Goal: Task Accomplishment & Management: Complete application form

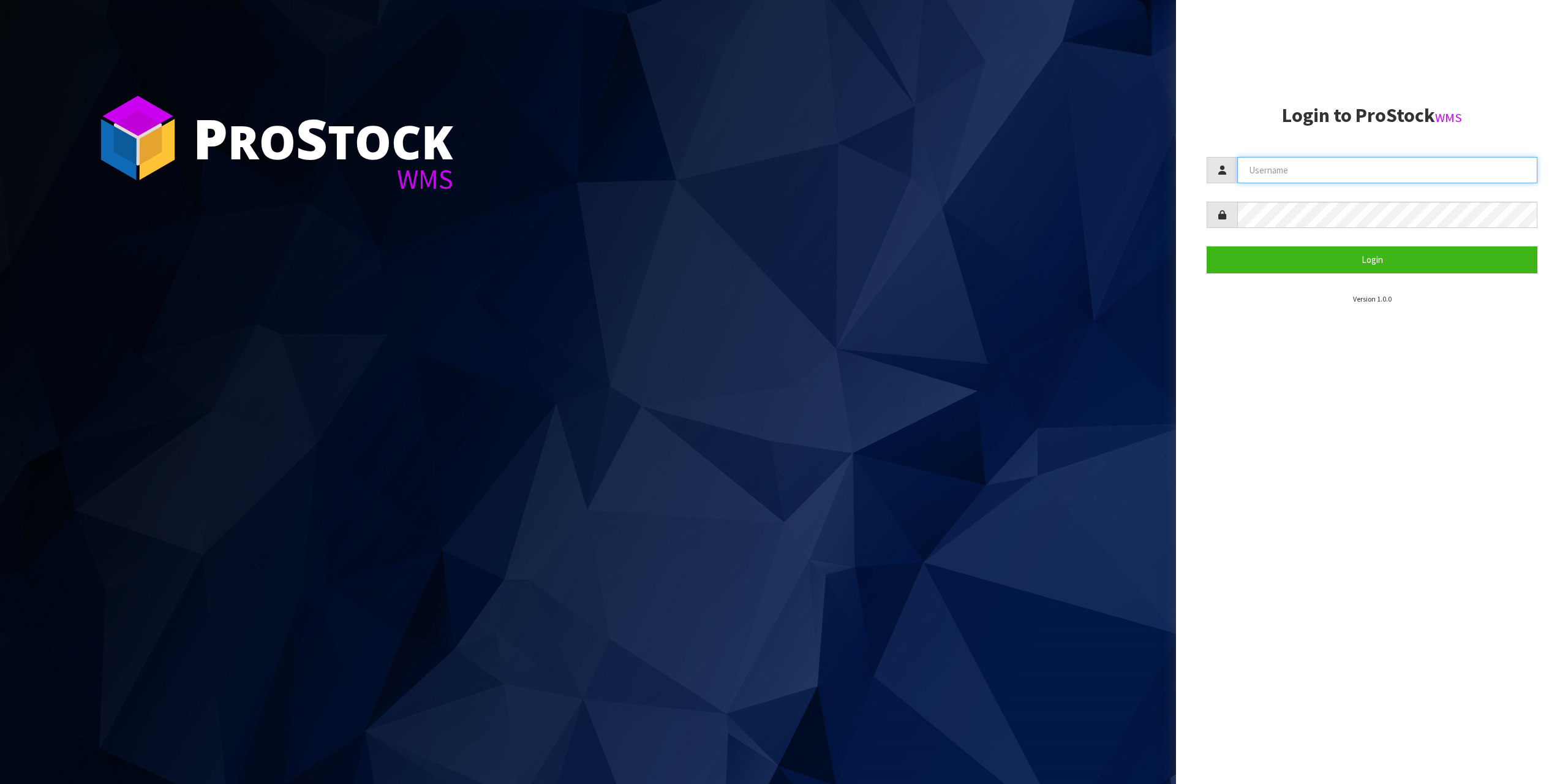
click at [1291, 171] on input "text" at bounding box center [1387, 170] width 300 height 27
type input "zubairmoolla"
click at [1207, 246] on button "Login" at bounding box center [1372, 260] width 331 height 27
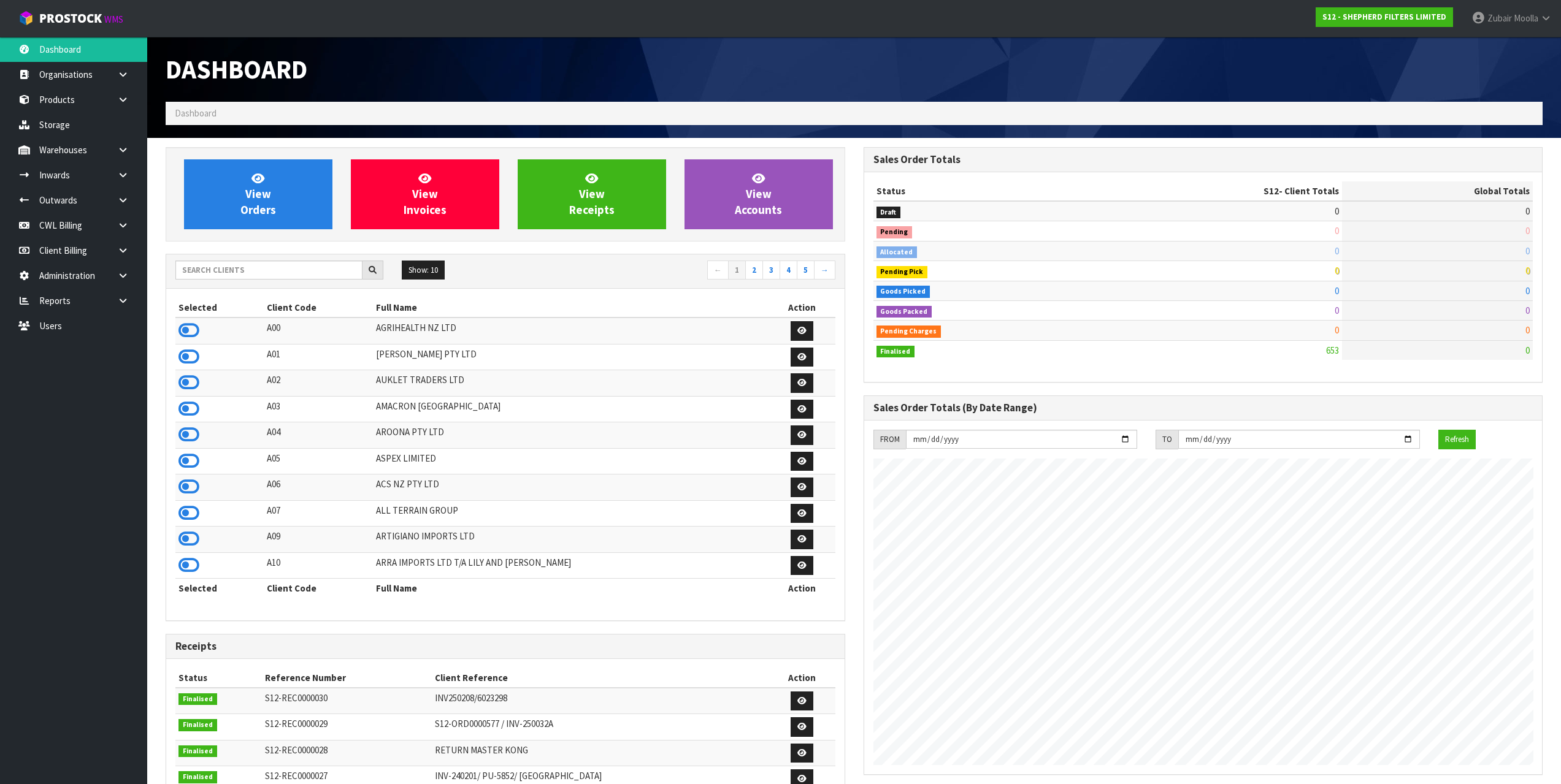
scroll to position [789, 697]
click at [338, 266] on input "text" at bounding box center [269, 270] width 187 height 19
click at [329, 261] on input "text" at bounding box center [269, 270] width 187 height 19
paste input "Y01-REC0000091"
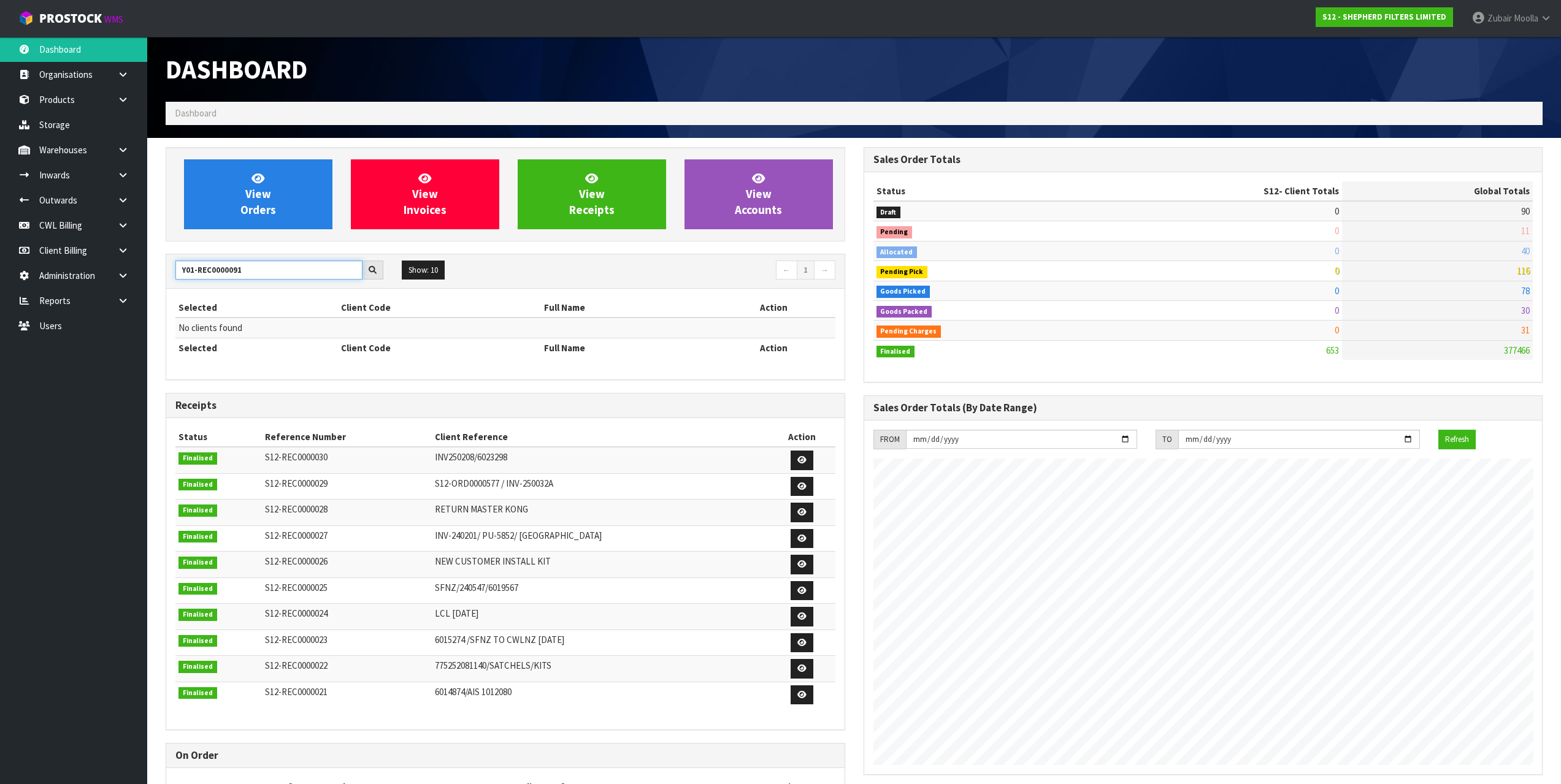
click at [195, 275] on input "Y01-REC0000091" at bounding box center [269, 270] width 187 height 19
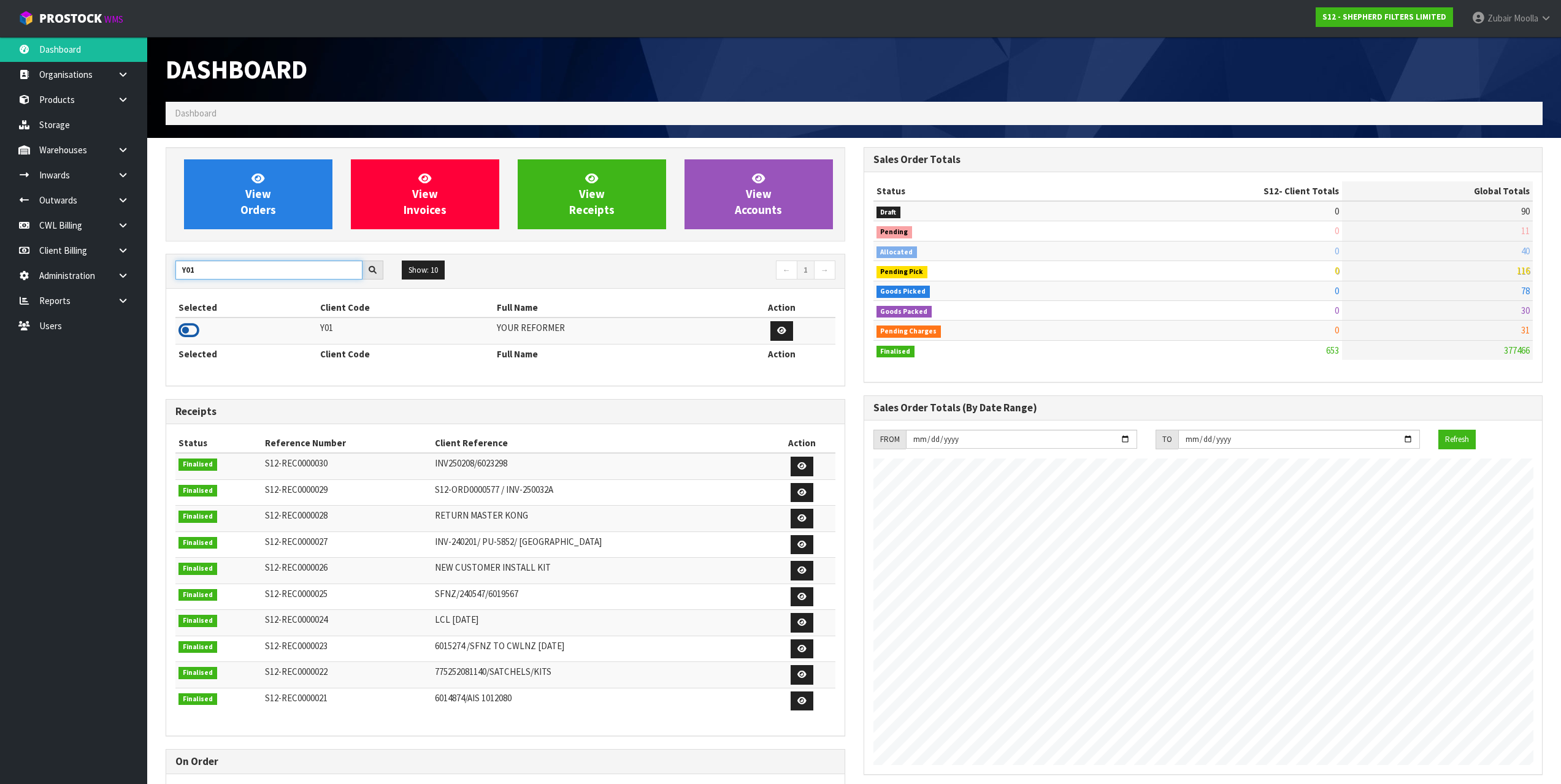
type input "Y01"
click at [194, 333] on icon at bounding box center [188, 330] width 21 height 18
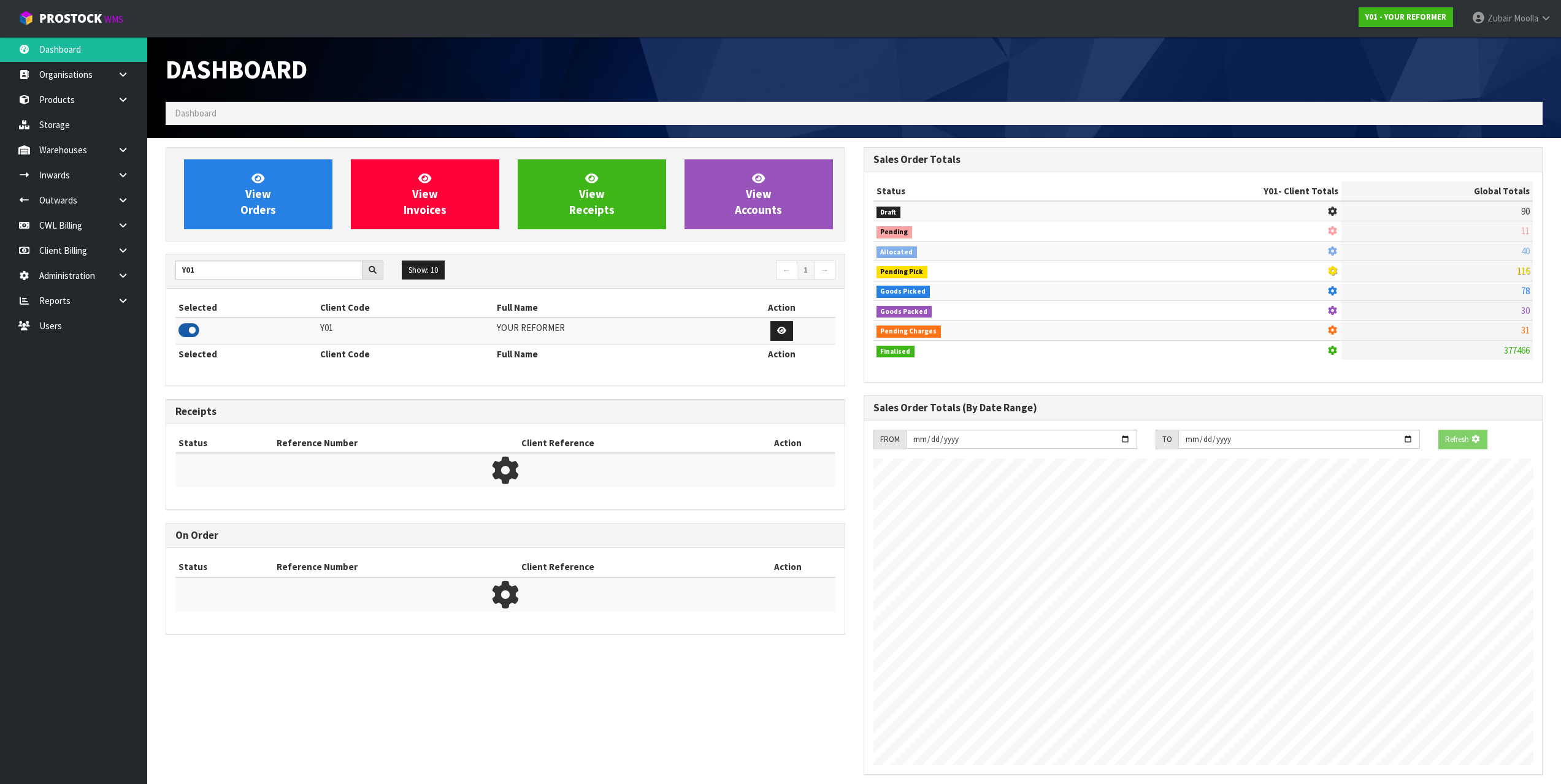
scroll to position [928, 697]
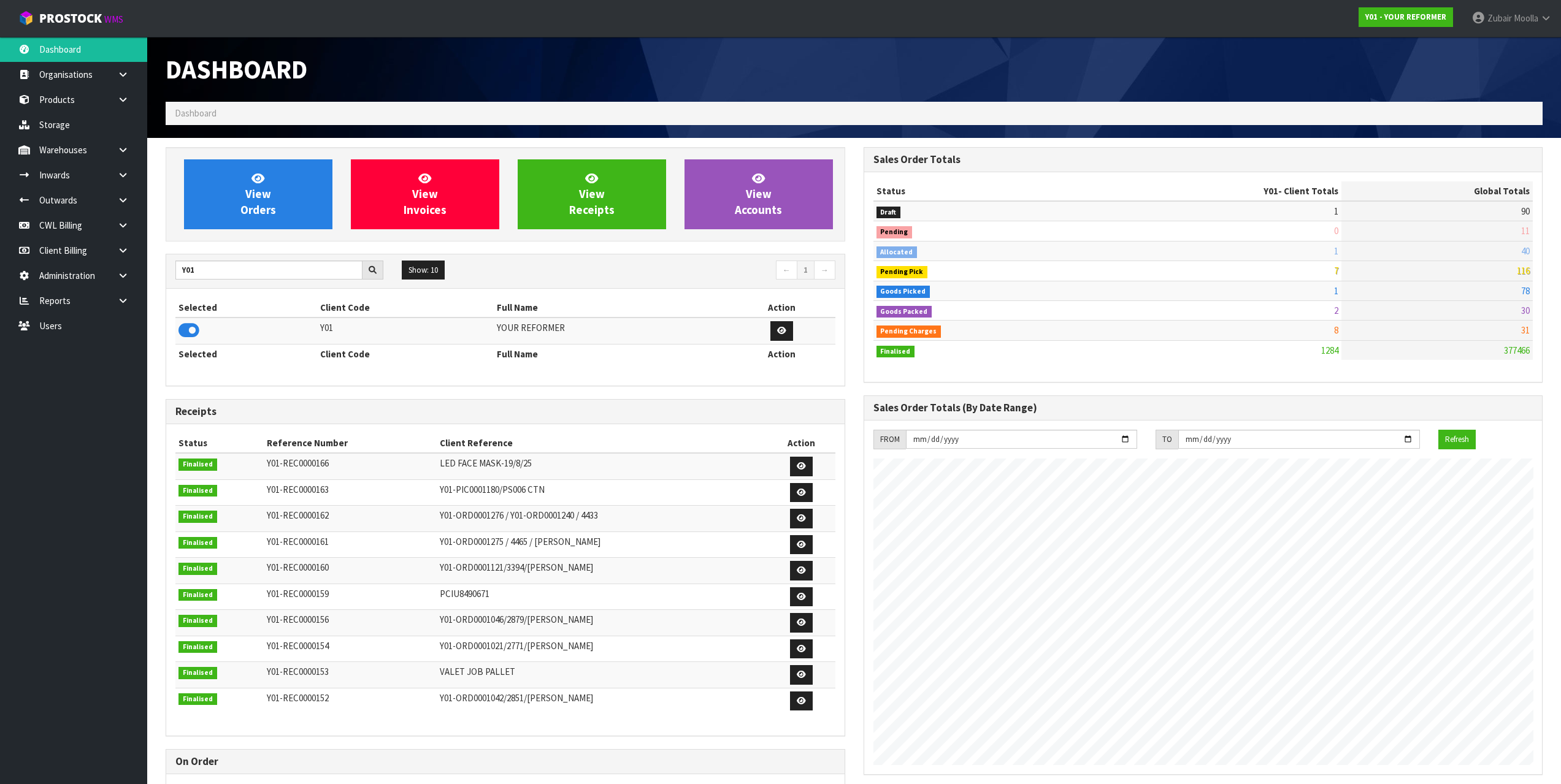
click at [200, 366] on div "Selected Client Code Full Name Action Y01 YOUR REFORMER Selected Client Code Fu…" at bounding box center [505, 337] width 660 height 78
click at [424, 421] on div "Receipts" at bounding box center [505, 412] width 679 height 24
click at [127, 172] on icon at bounding box center [122, 175] width 12 height 9
click at [93, 216] on link "Receipts" at bounding box center [74, 226] width 147 height 25
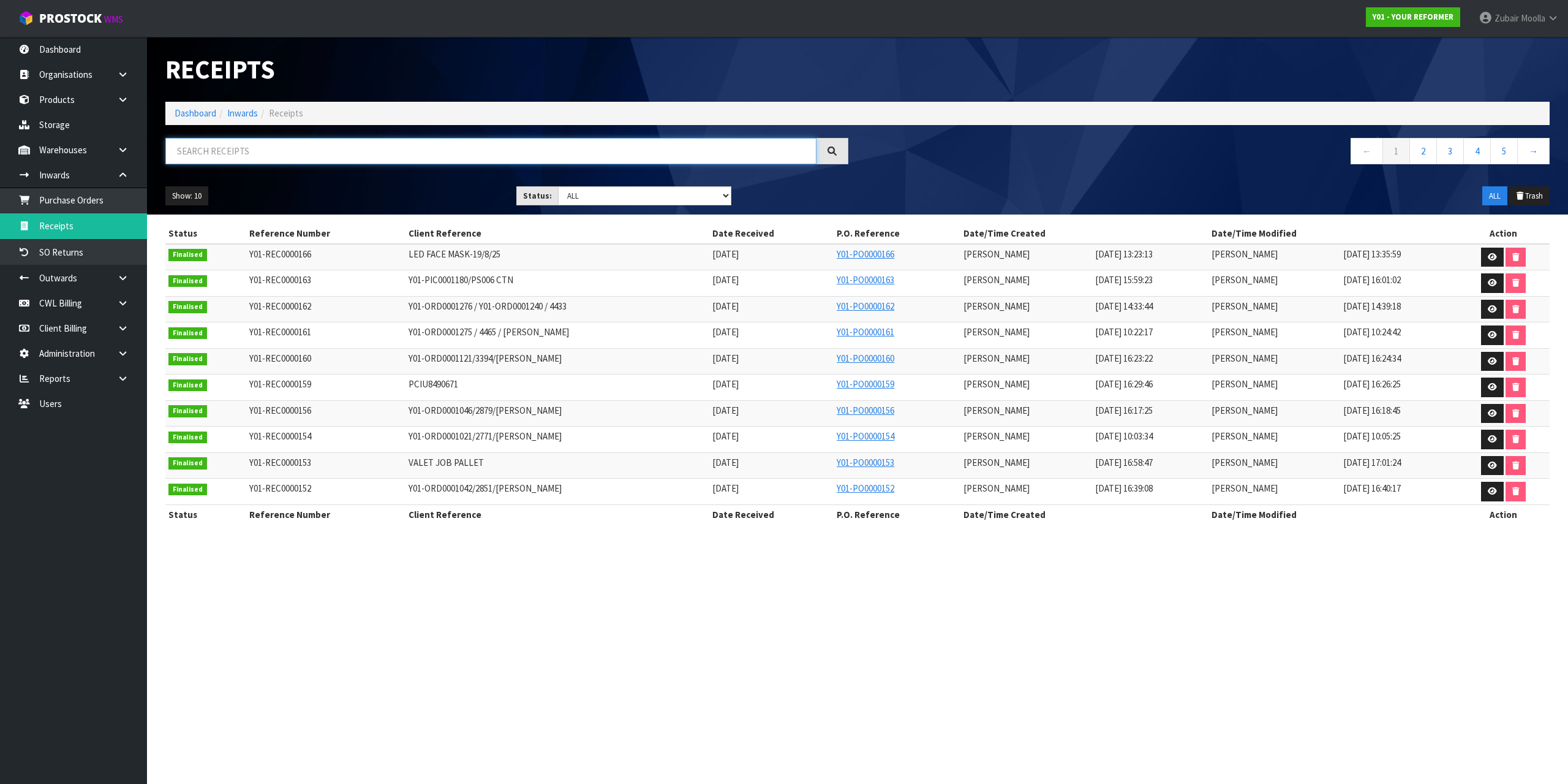
click at [310, 139] on input "text" at bounding box center [491, 151] width 651 height 27
paste input "Y01-REC0000091"
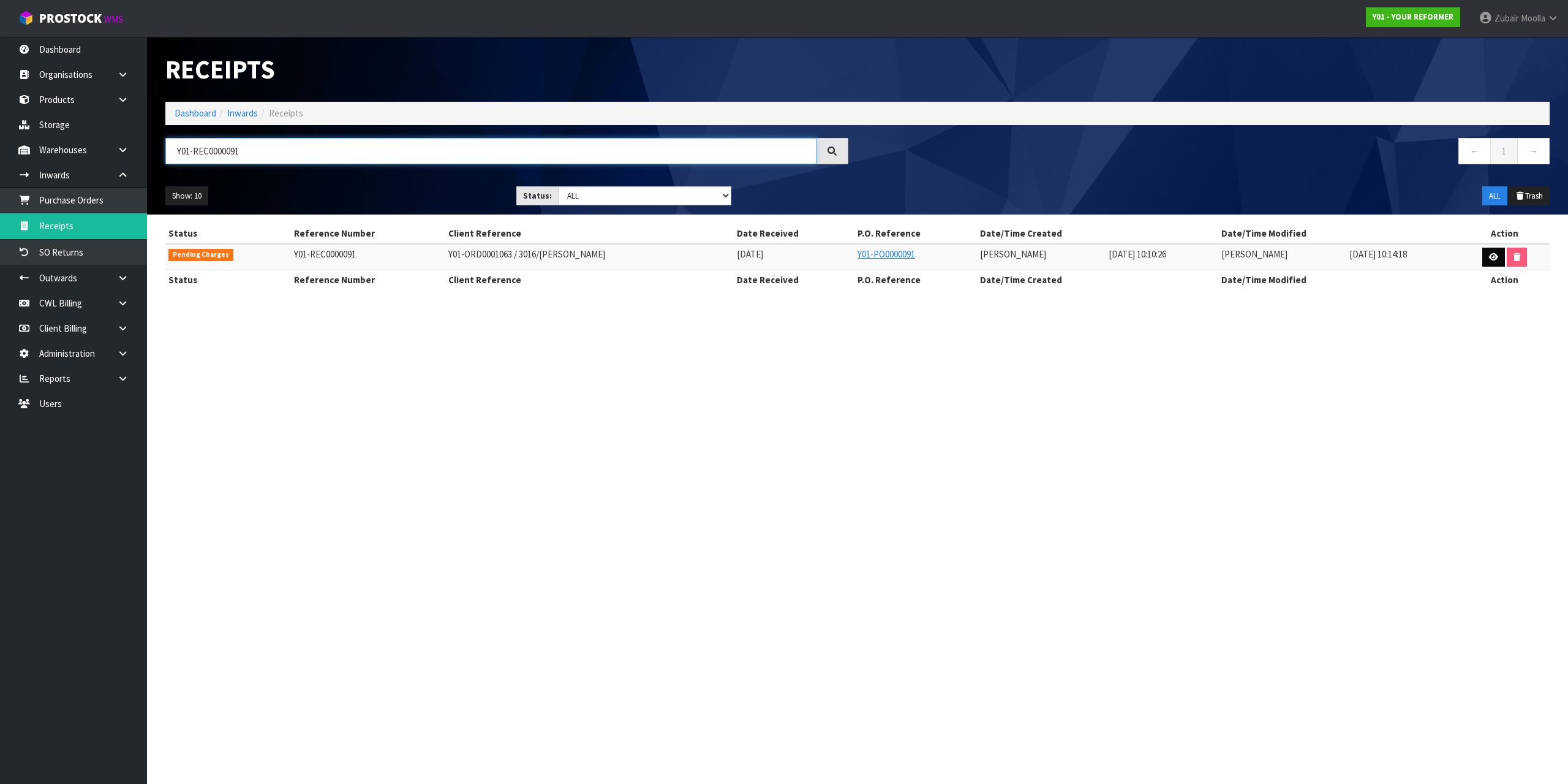
type input "Y01-REC0000091"
click at [1490, 254] on icon at bounding box center [1494, 257] width 9 height 8
click at [1491, 352] on section "Receipts Import Receipts Drop file here to import csv template Dashboard Inward…" at bounding box center [784, 392] width 1568 height 784
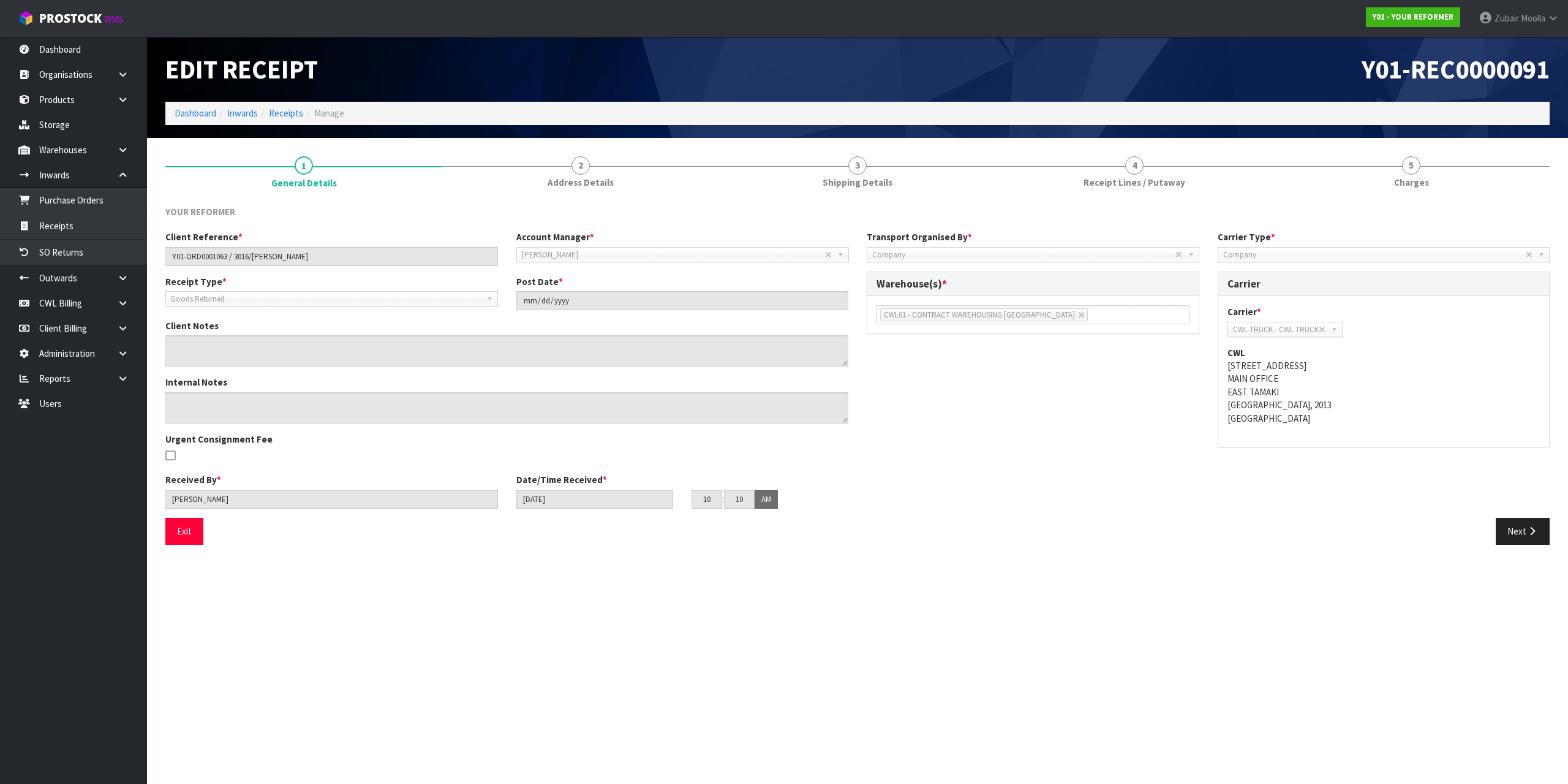
click at [907, 539] on div "Next" at bounding box center [1208, 532] width 701 height 27
click at [1139, 158] on span "4" at bounding box center [1134, 165] width 18 height 18
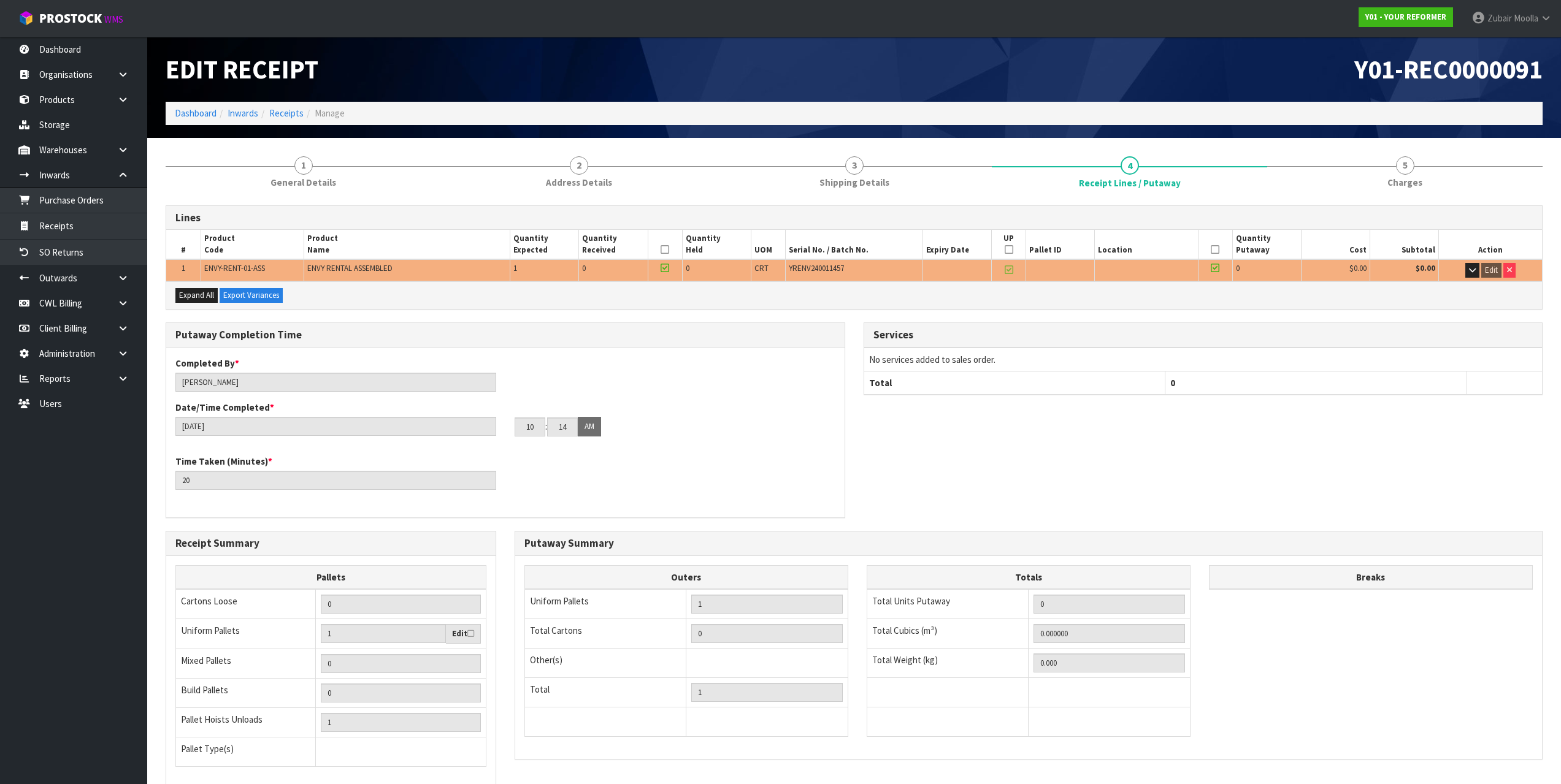
click at [1032, 85] on div "Y01-REC0000091" at bounding box center [1203, 69] width 698 height 65
click at [1370, 162] on link "5 Charges" at bounding box center [1404, 172] width 275 height 49
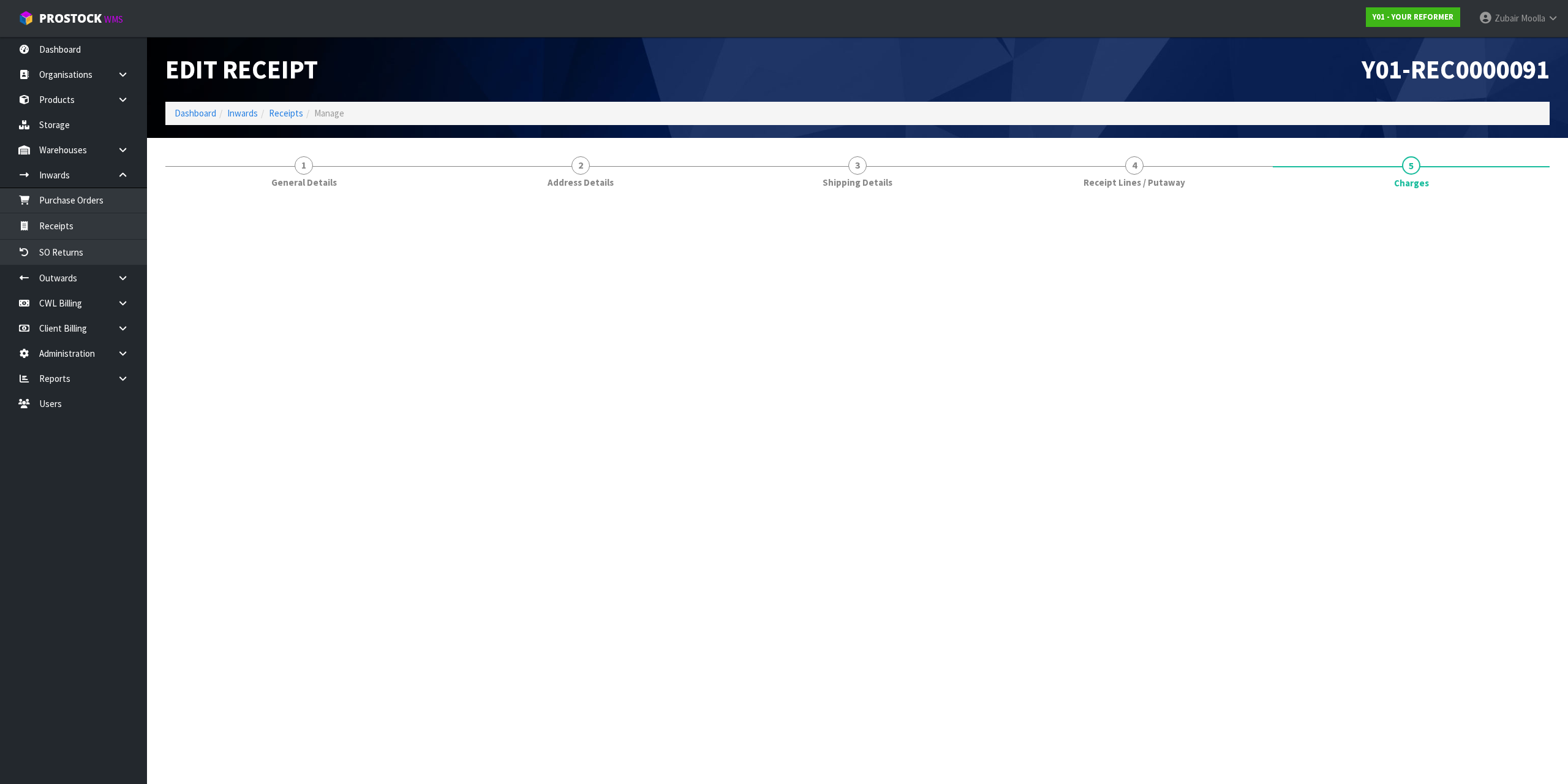
click at [1365, 117] on ol "Dashboard Inwards Receipts Manage" at bounding box center [857, 113] width 1385 height 23
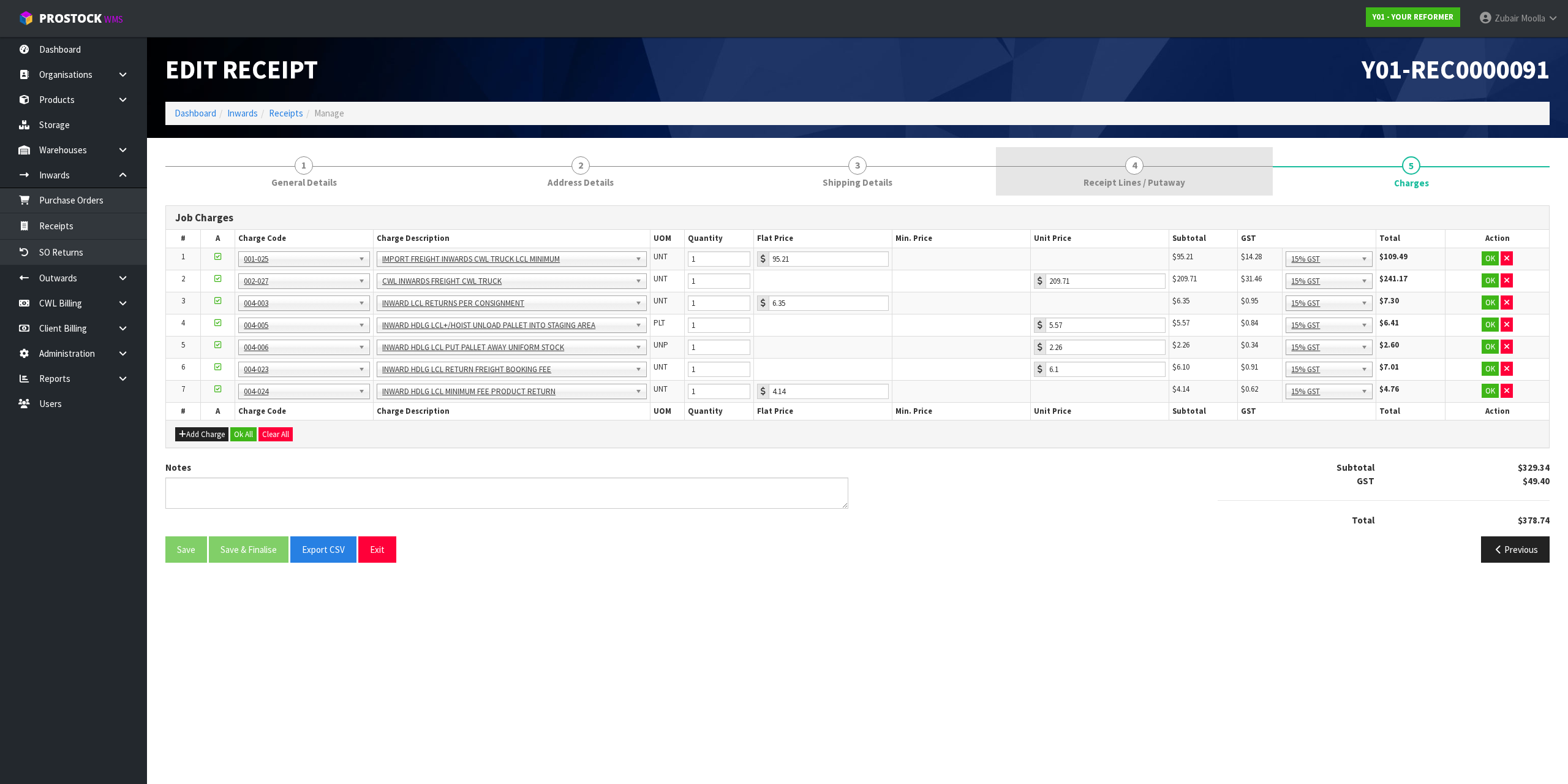
click at [1177, 165] on link "4 Receipt Lines / Putaway" at bounding box center [1134, 172] width 277 height 49
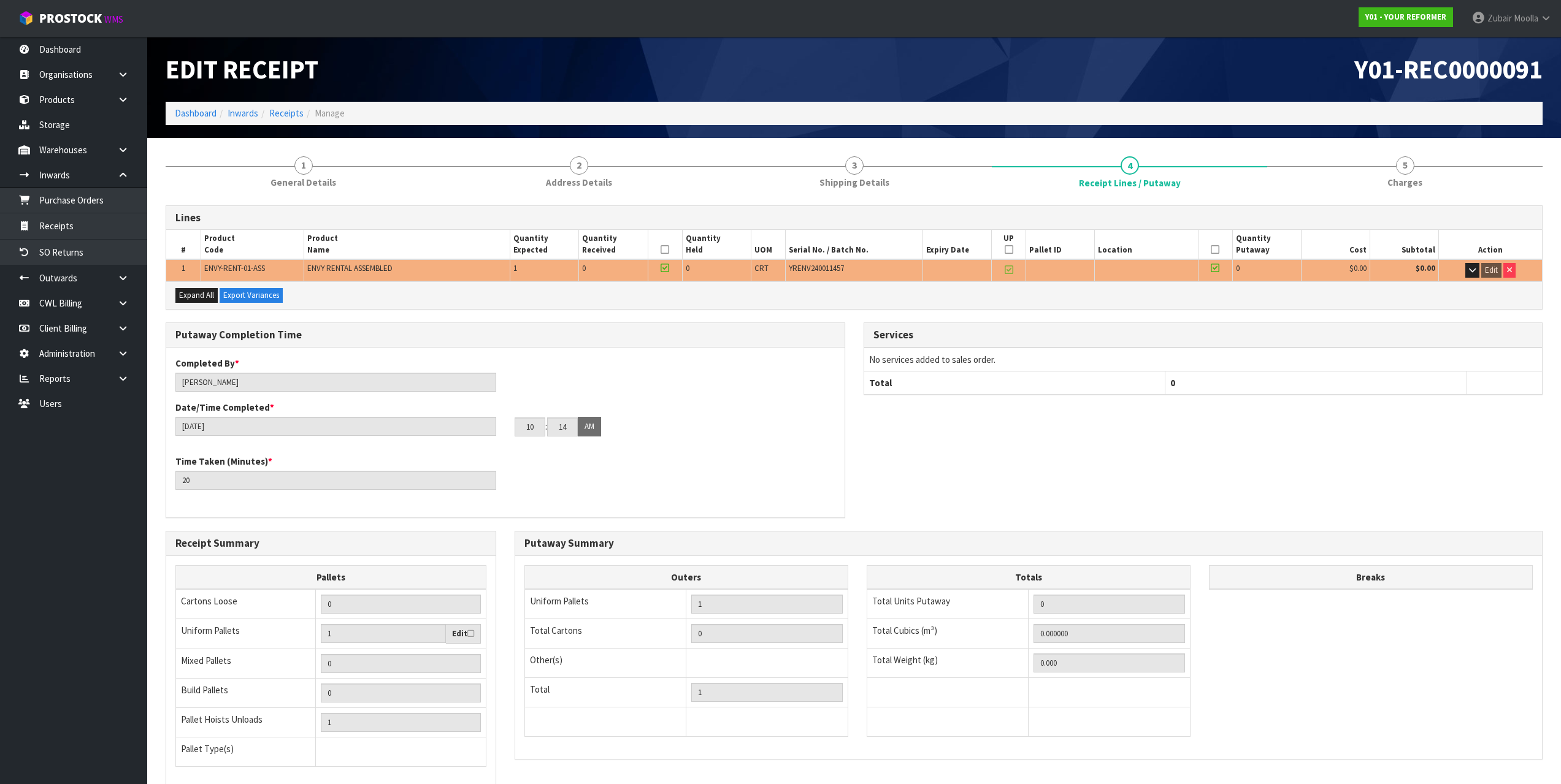
click at [1257, 112] on ol "Dashboard Inwards Receipts Manage" at bounding box center [853, 113] width 1377 height 23
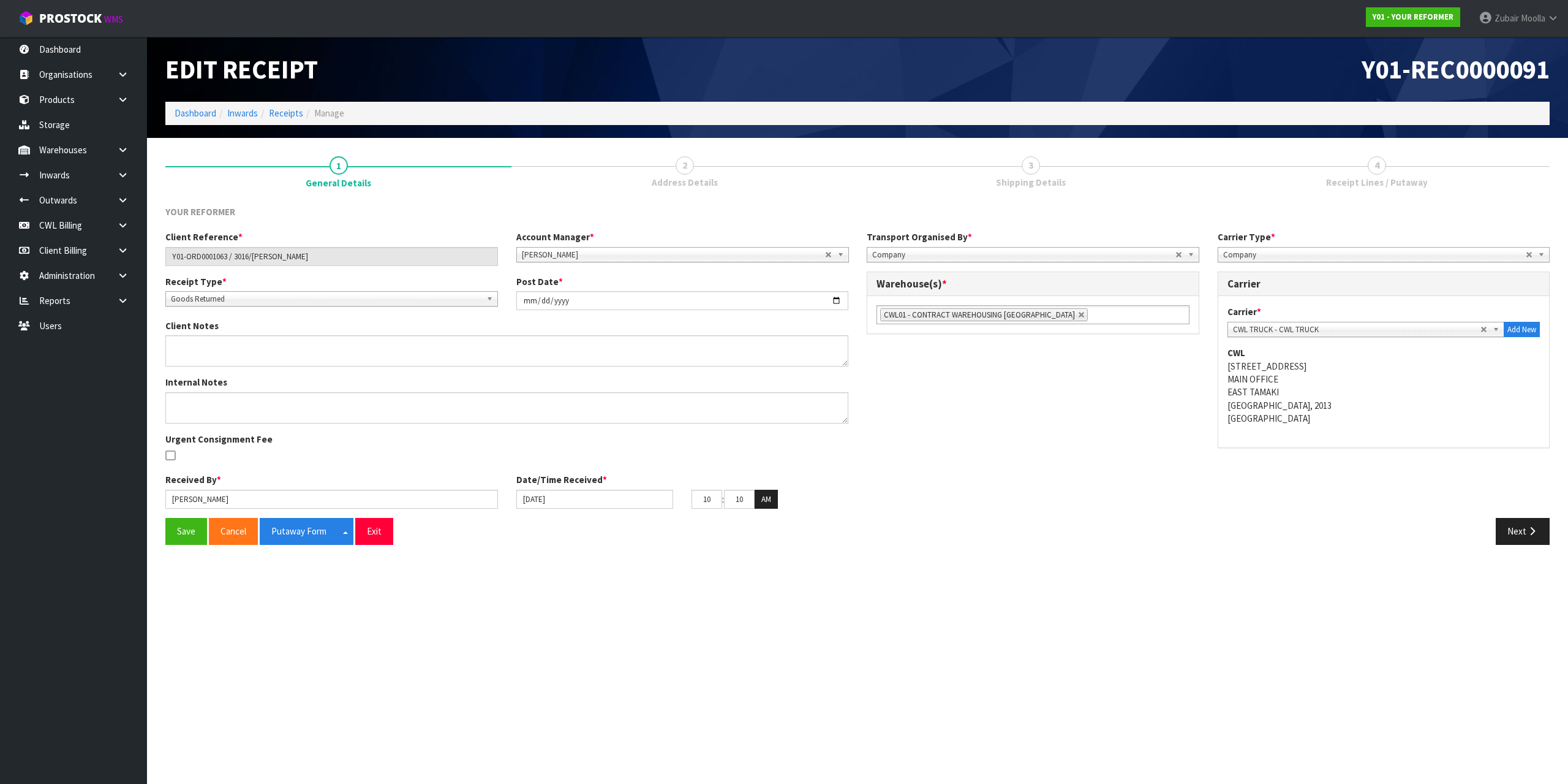
click at [780, 619] on section "Edit Receipt Y01-REC0000091 Dashboard Inwards Receipts Manage 1 General Details…" at bounding box center [784, 392] width 1568 height 784
click at [291, 114] on link "Receipts" at bounding box center [286, 113] width 34 height 12
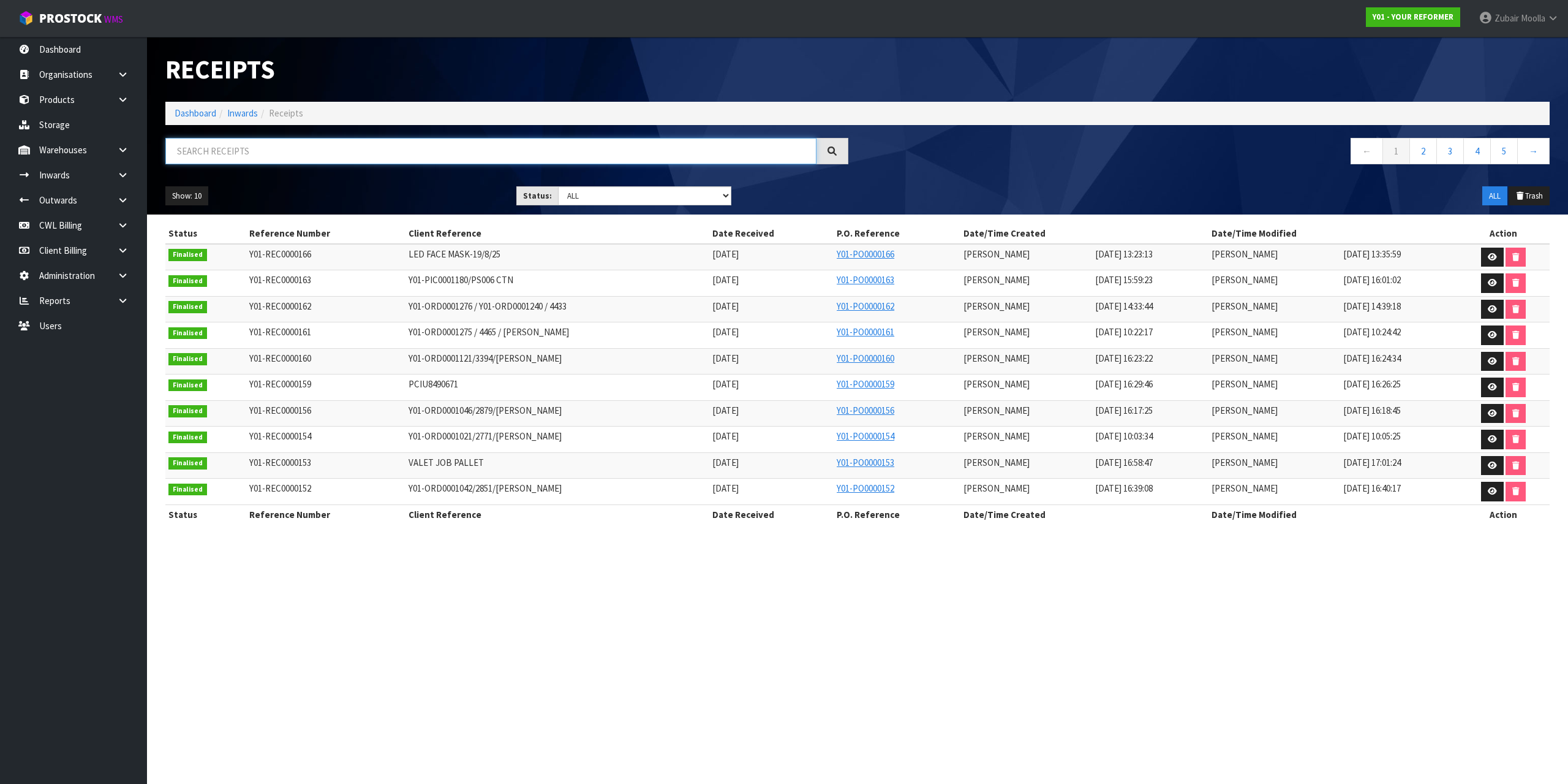
click at [275, 147] on input "text" at bounding box center [491, 151] width 651 height 27
paste input "Y01-REC0000091"
click at [276, 147] on input "Y01-REC0000091" at bounding box center [491, 151] width 651 height 27
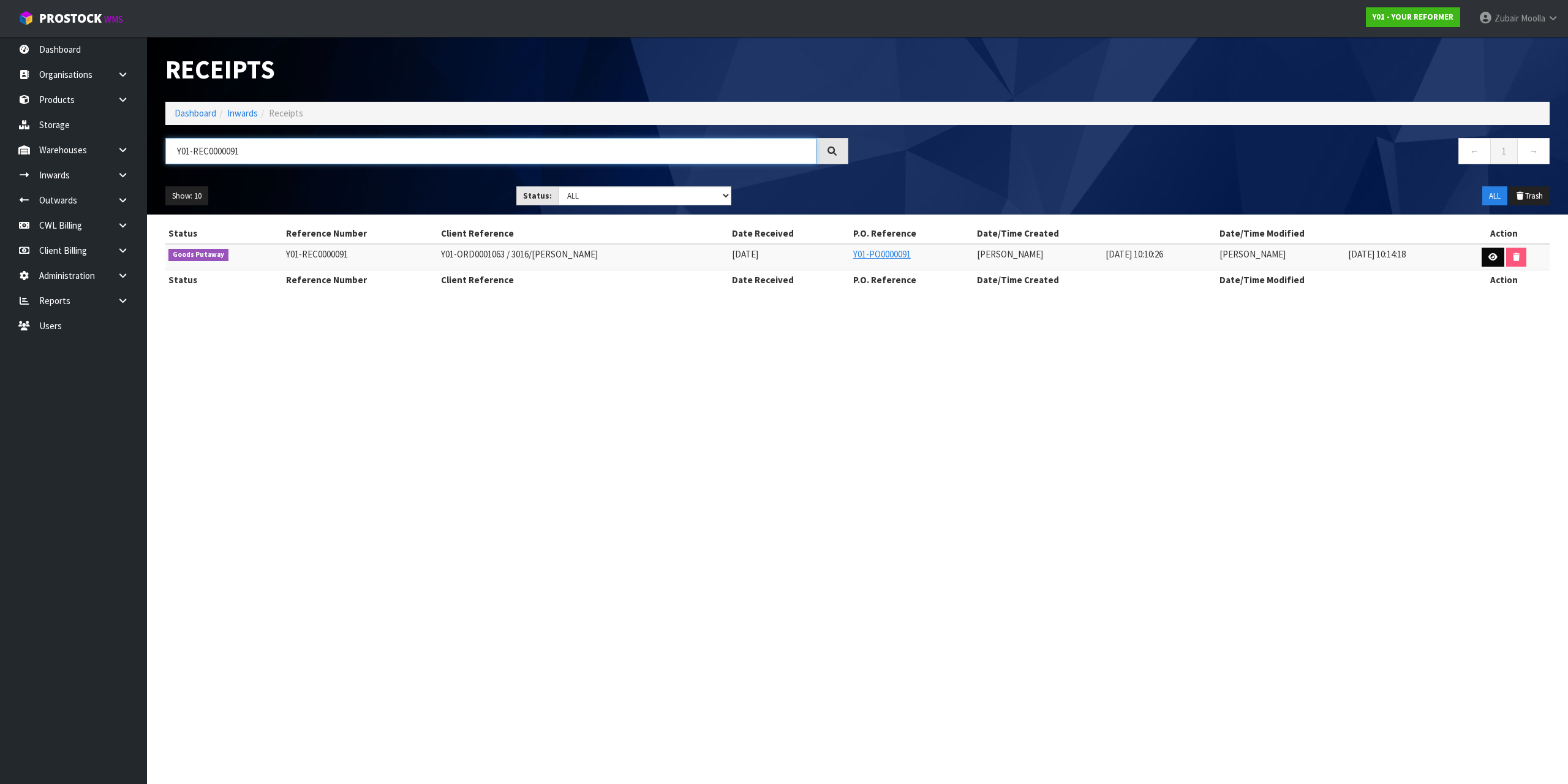
type input "Y01-REC0000091"
click at [1491, 252] on link at bounding box center [1493, 257] width 23 height 20
click at [1478, 380] on section "Receipts Import Receipts Drop file here to import csv template Dashboard Inward…" at bounding box center [784, 392] width 1568 height 784
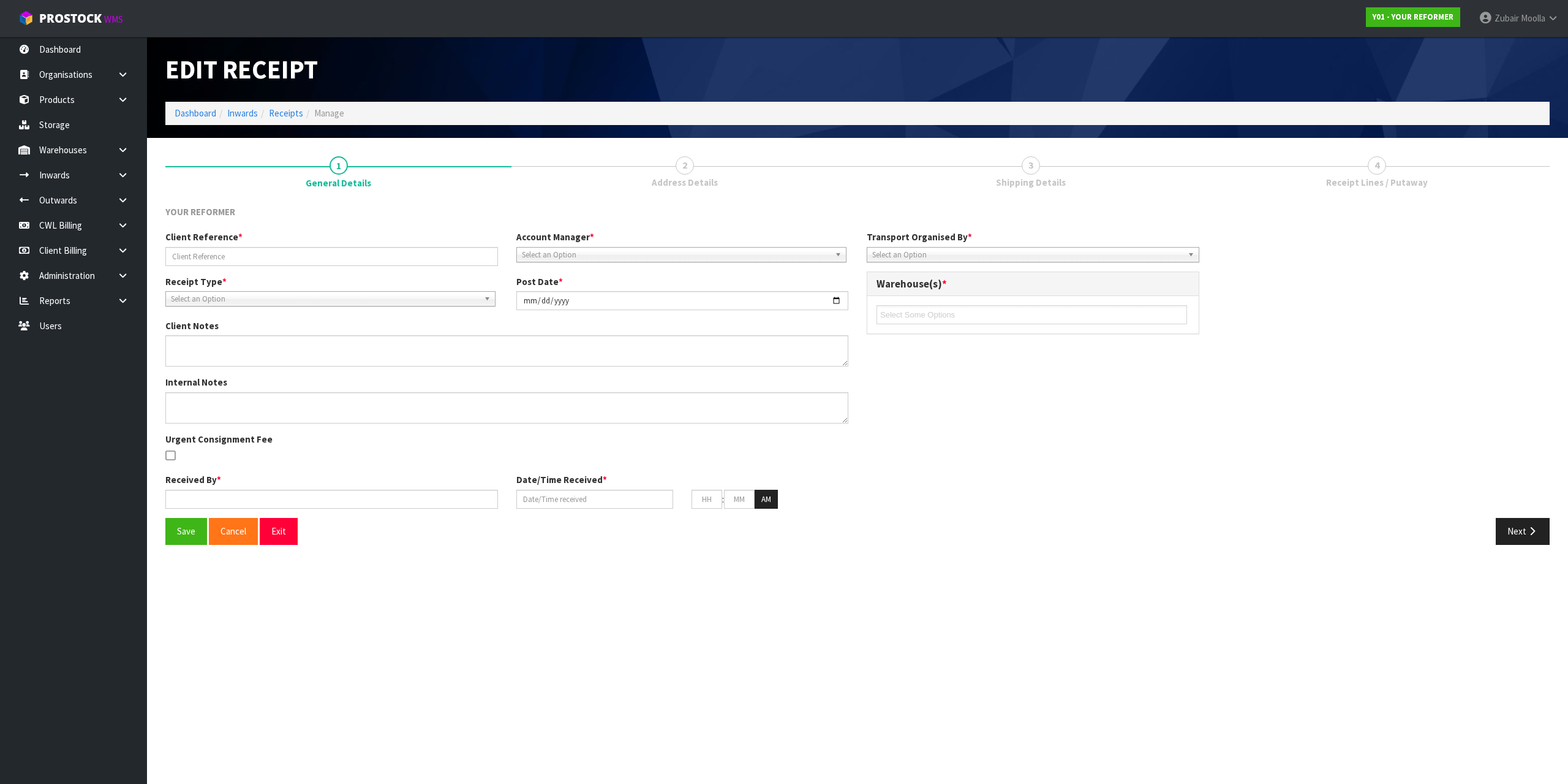
type input "Y01-ORD0001063 / 3016/[PERSON_NAME]"
type input "[DATE]"
type input "[PERSON_NAME]"
type input "[DATE]"
type input "10"
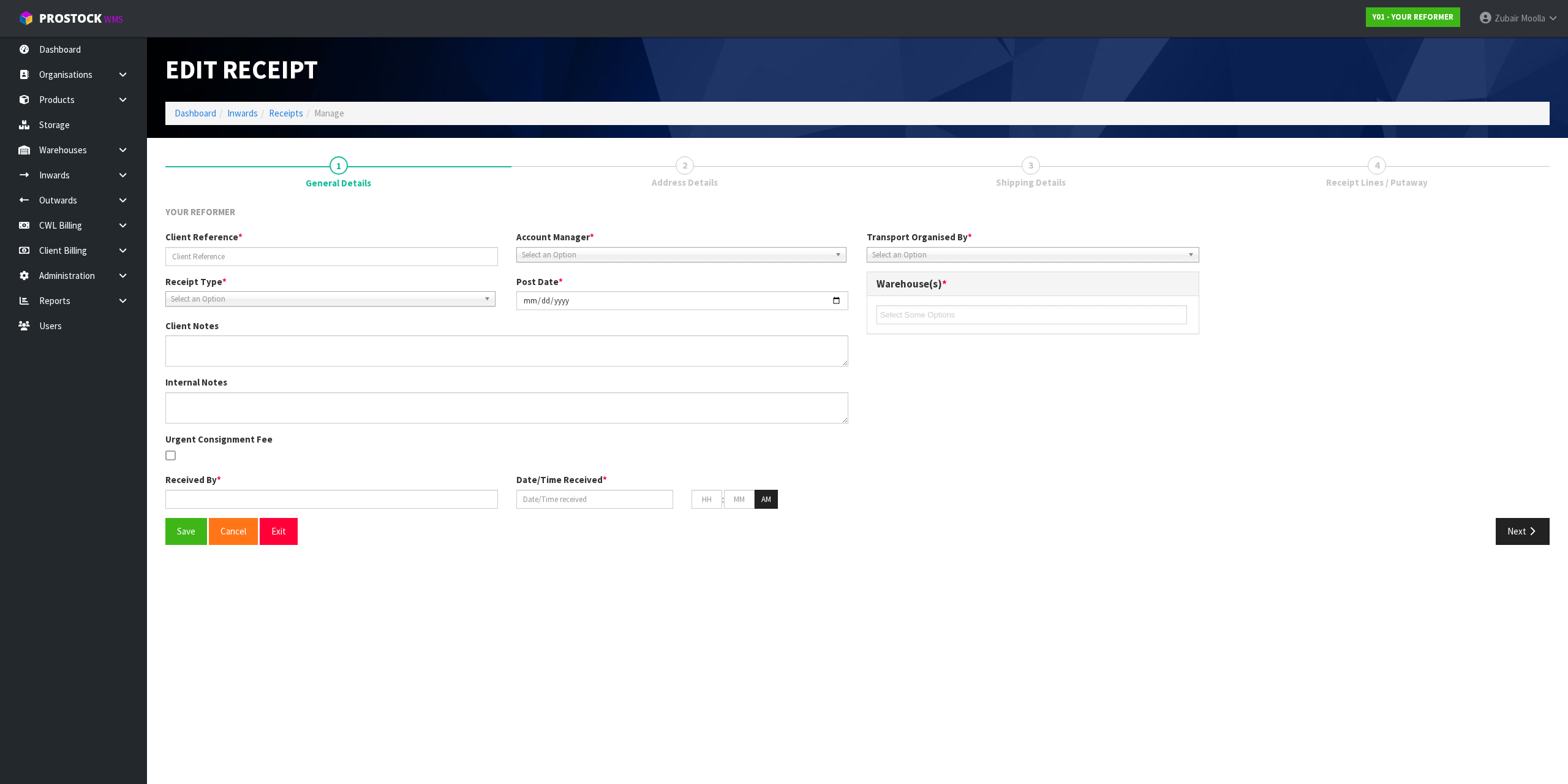
type input "10"
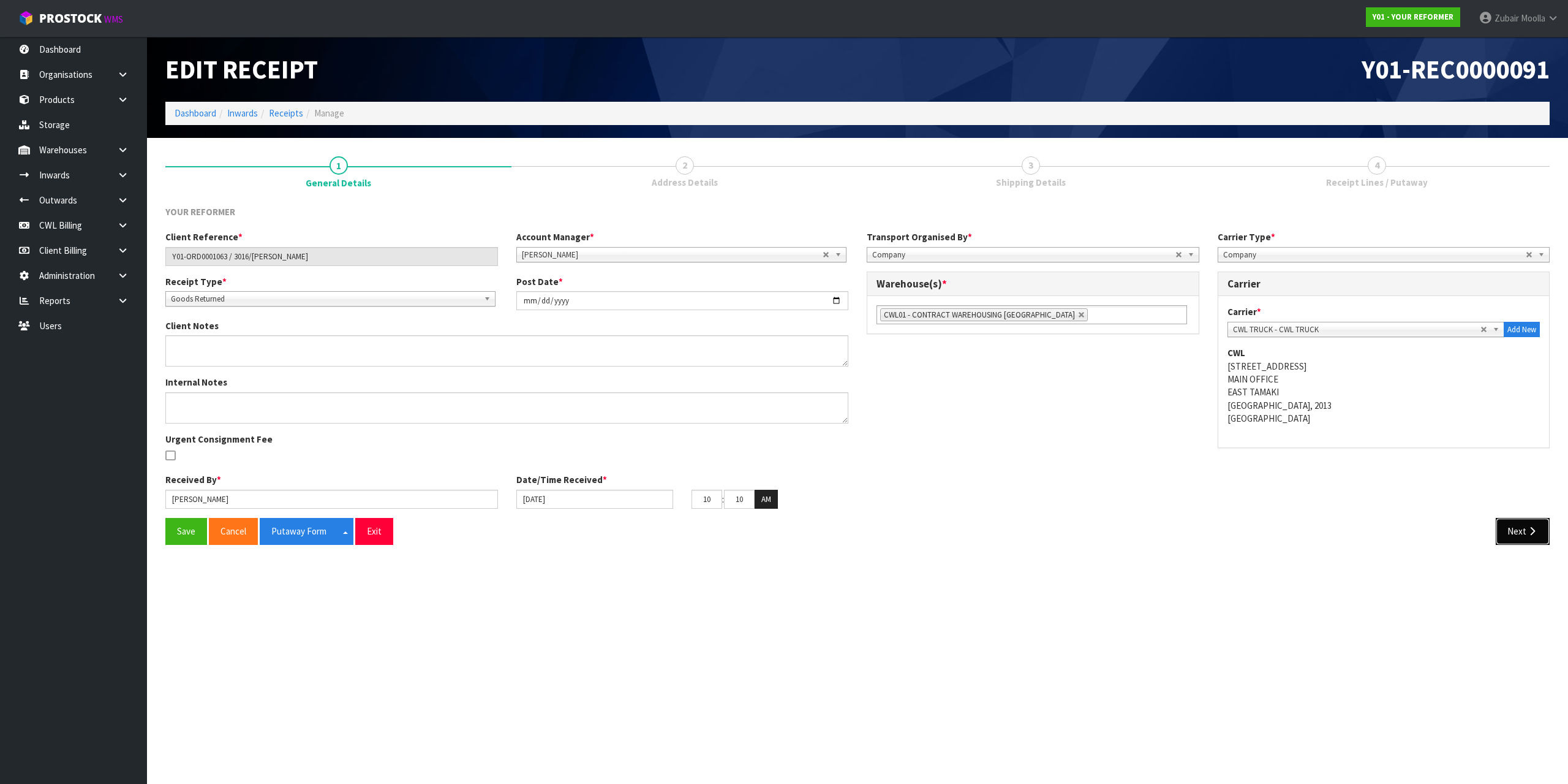
click at [1522, 526] on button "Next" at bounding box center [1523, 532] width 54 height 27
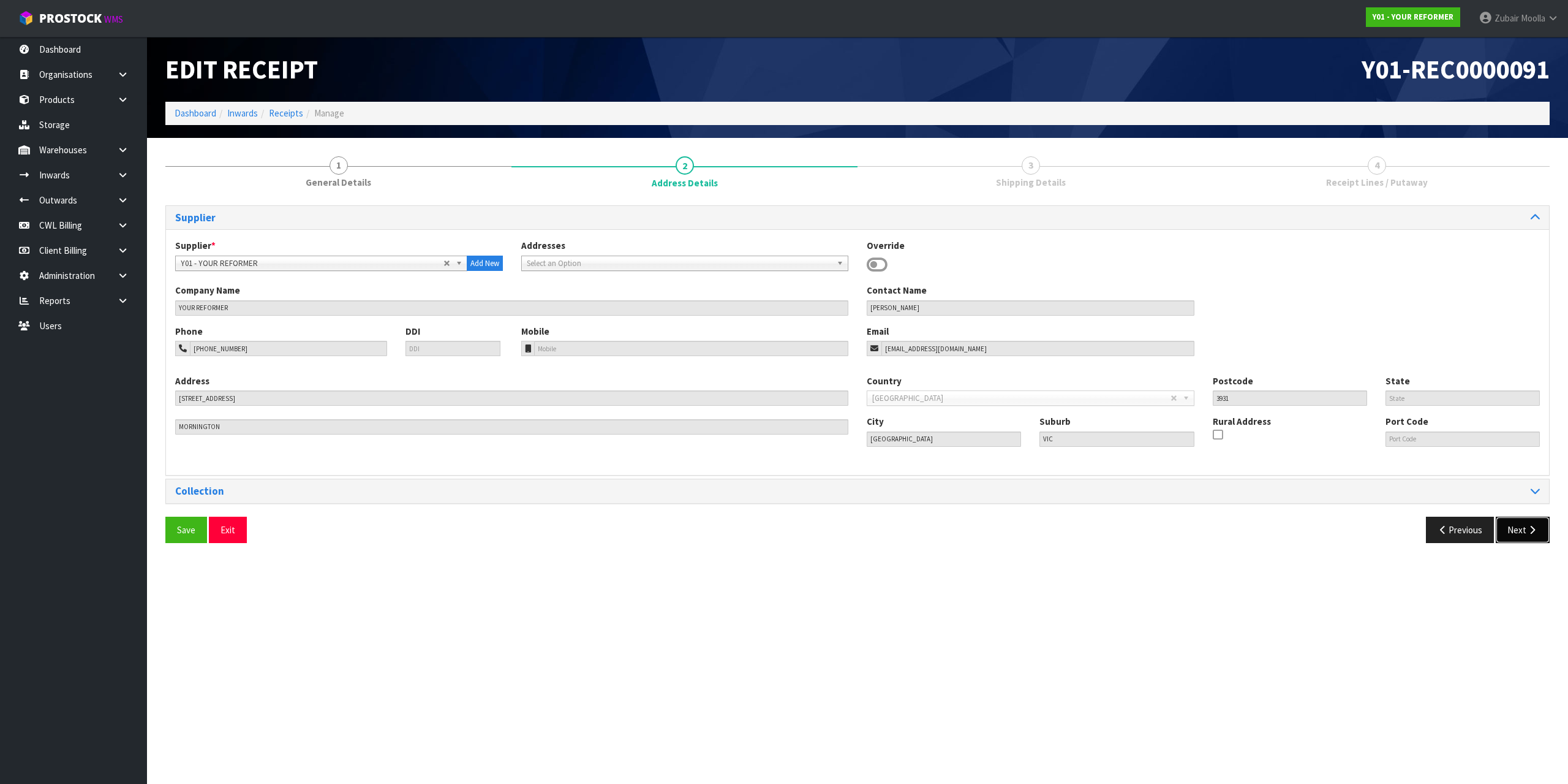
click at [1523, 524] on button "Next" at bounding box center [1523, 530] width 54 height 27
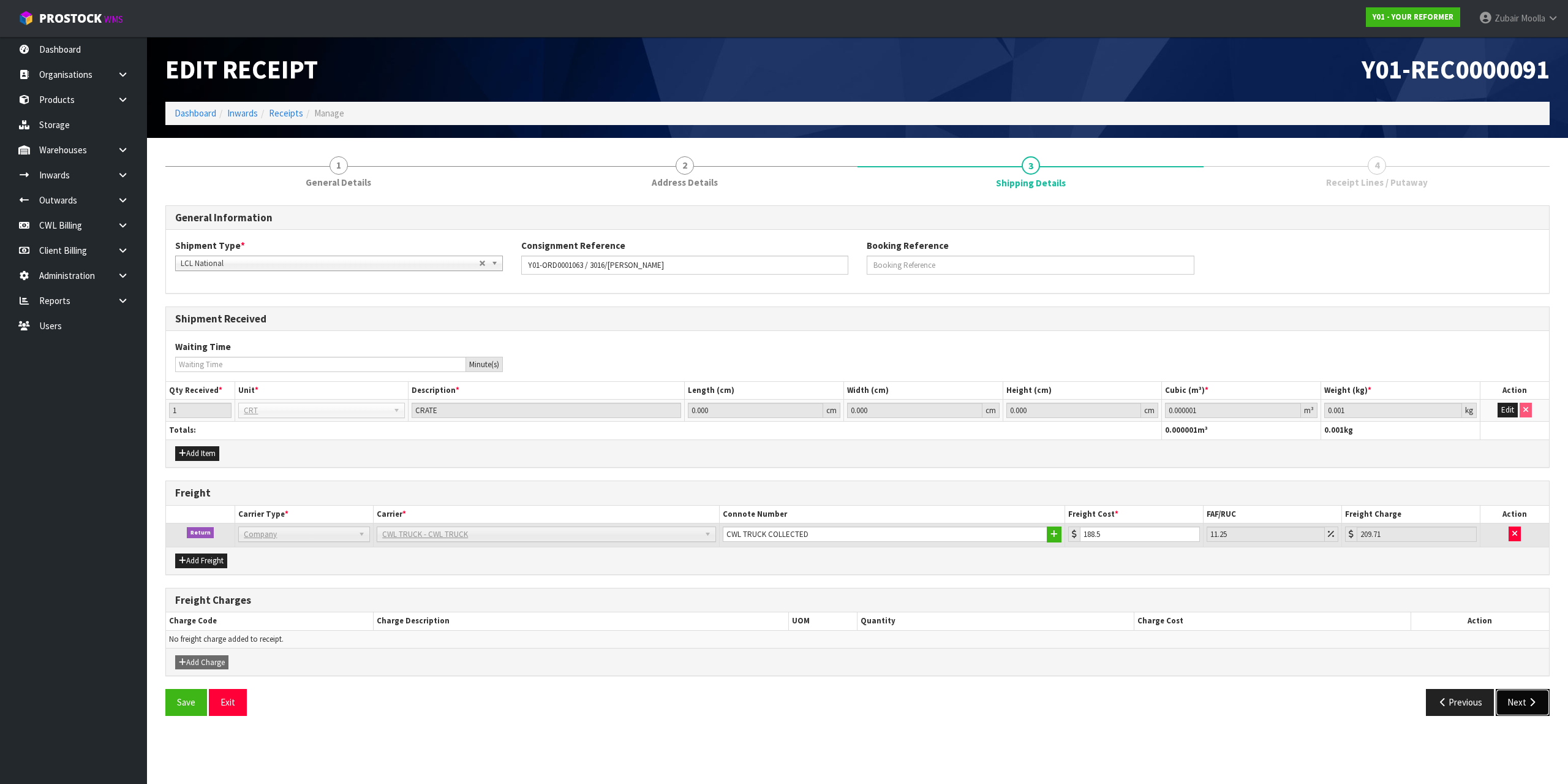
click at [1527, 706] on icon "button" at bounding box center [1532, 702] width 12 height 9
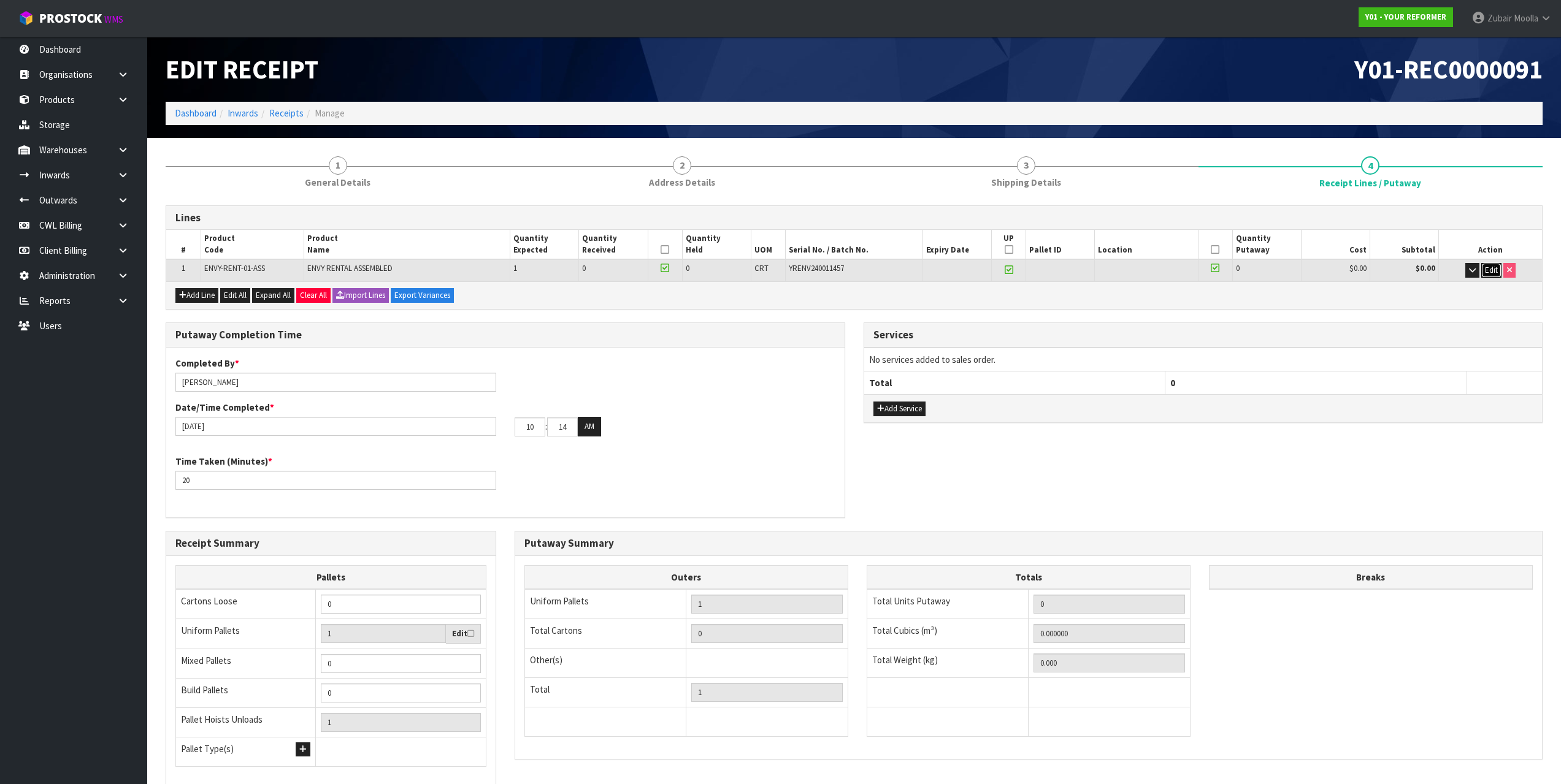
click at [1486, 272] on span "Edit" at bounding box center [1491, 270] width 13 height 10
click at [1486, 267] on span "OK" at bounding box center [1491, 270] width 10 height 10
click at [664, 268] on icon at bounding box center [664, 268] width 9 height 1
click at [0, 0] on input "checkbox" at bounding box center [0, 0] width 0 height 0
click at [664, 268] on icon at bounding box center [664, 268] width 9 height 1
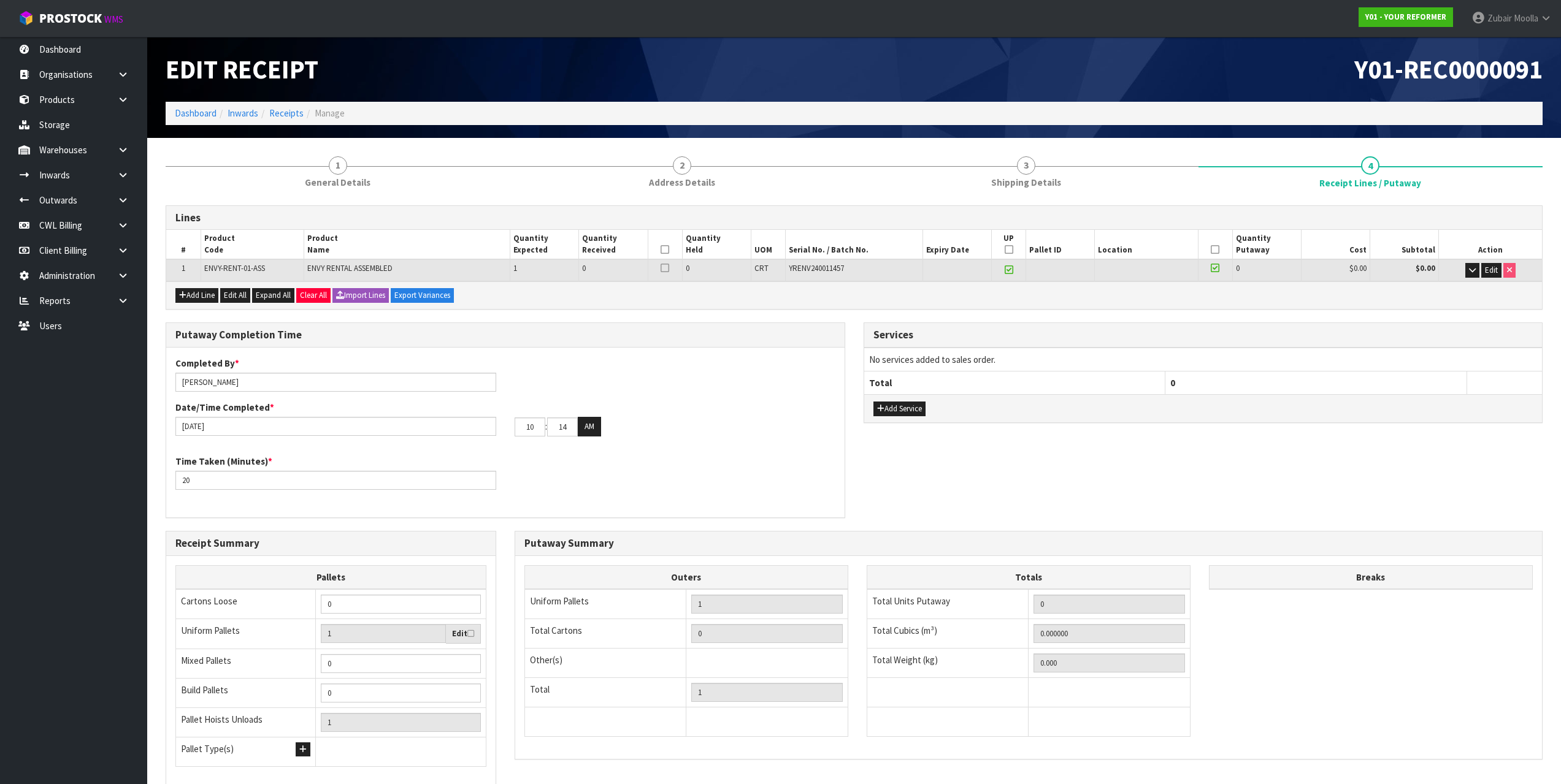
click at [0, 0] on input "checkbox" at bounding box center [0, 0] width 0 height 0
click at [686, 326] on div "Putaway Completion Time" at bounding box center [505, 335] width 679 height 24
click at [688, 321] on div "Lines # Product Code Product Name Quantity Expected Quantity Received Quantity …" at bounding box center [853, 536] width 1377 height 662
click at [1048, 114] on ol "Dashboard Inwards Receipts Manage" at bounding box center [853, 113] width 1377 height 23
